Goal: Navigation & Orientation: Understand site structure

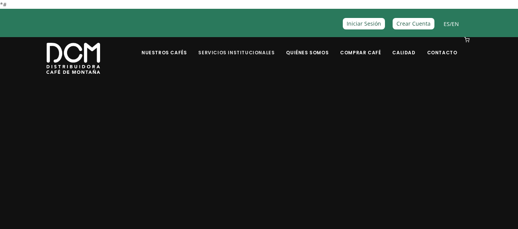
click at [232, 51] on link "Servicios Institucionales" at bounding box center [235, 47] width 85 height 18
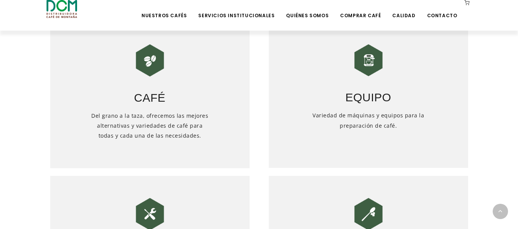
scroll to position [346, 0]
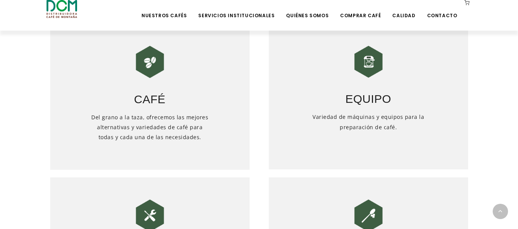
click at [376, 71] on img at bounding box center [368, 62] width 38 height 38
click at [376, 115] on h5 "Variedad de máquinas y equipos para la preparación de café." at bounding box center [368, 137] width 120 height 50
click at [144, 95] on h3 "Café" at bounding box center [149, 94] width 199 height 27
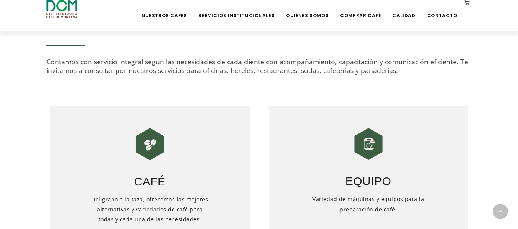
scroll to position [261, 0]
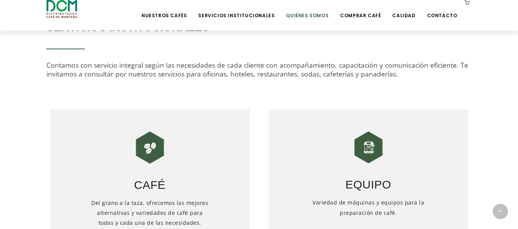
click at [314, 12] on link "Quiénes Somos" at bounding box center [307, 10] width 52 height 18
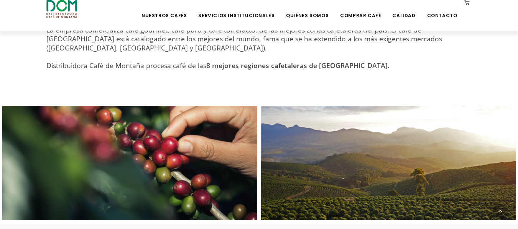
scroll to position [345, 0]
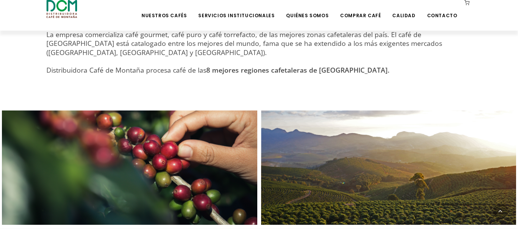
drag, startPoint x: 515, startPoint y: 137, endPoint x: 515, endPoint y: 117, distance: 19.5
click at [515, 117] on div at bounding box center [388, 168] width 255 height 115
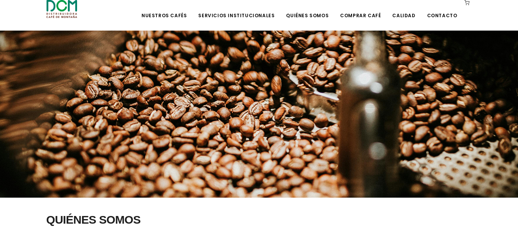
scroll to position [66, 0]
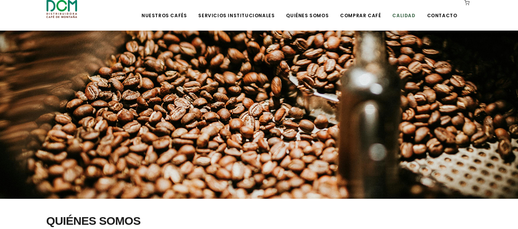
click at [400, 12] on link "Calidad" at bounding box center [403, 10] width 32 height 18
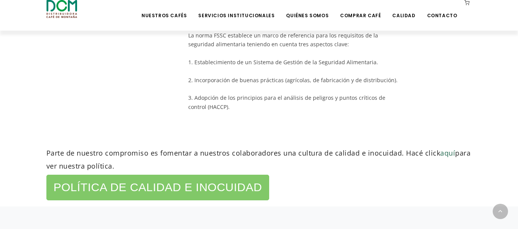
scroll to position [465, 0]
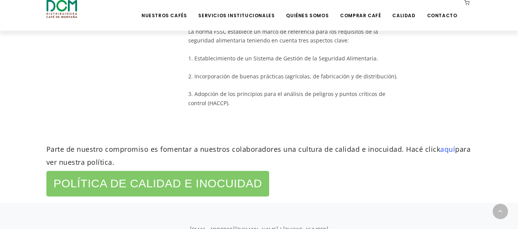
click at [441, 145] on link "aquí" at bounding box center [447, 149] width 15 height 9
click at [434, 16] on link "Contacto" at bounding box center [441, 10] width 39 height 18
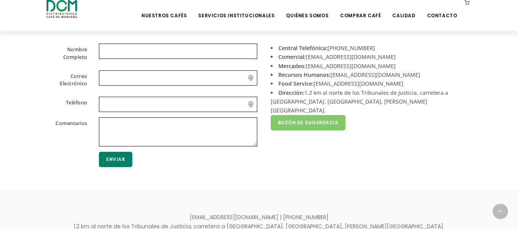
scroll to position [217, 0]
drag, startPoint x: 523, startPoint y: 104, endPoint x: 523, endPoint y: 149, distance: 45.2
click at [517, 149] on html "*# Distribuidora de [GEOGRAPHIC_DATA] ES / EN Crear Cuenta Iniciar Sesión [GEOG…" at bounding box center [259, 31] width 518 height 496
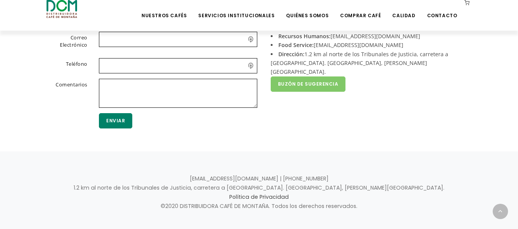
scroll to position [267, 0]
